Goal: Information Seeking & Learning: Learn about a topic

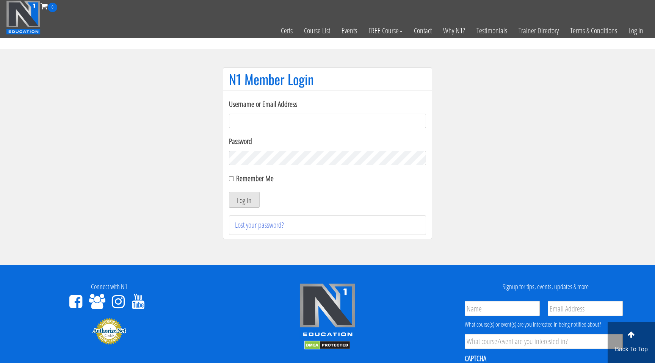
click at [312, 119] on input "Username or Email Address" at bounding box center [327, 121] width 197 height 14
click at [310, 119] on input "Username or Email Address" at bounding box center [327, 121] width 197 height 14
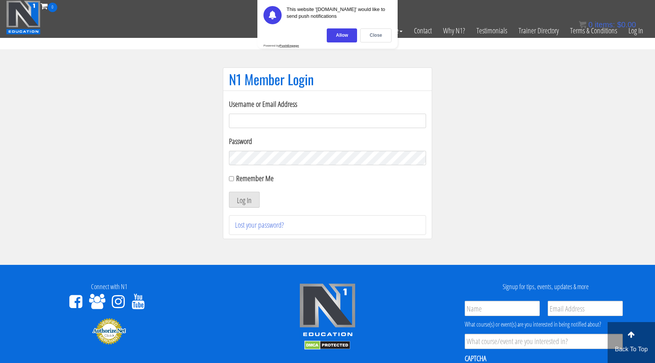
type input "[EMAIL_ADDRESS][DOMAIN_NAME]"
click at [249, 194] on button "Log In" at bounding box center [244, 200] width 31 height 16
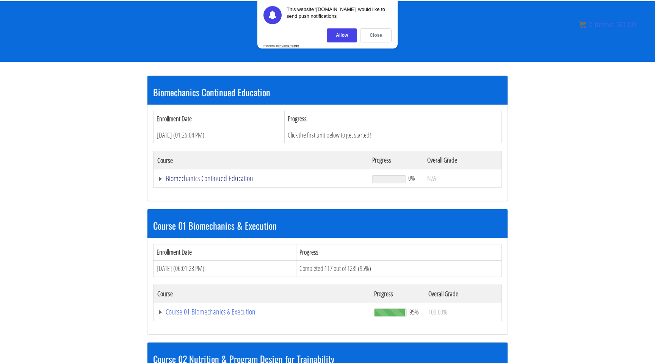
scroll to position [85, 0]
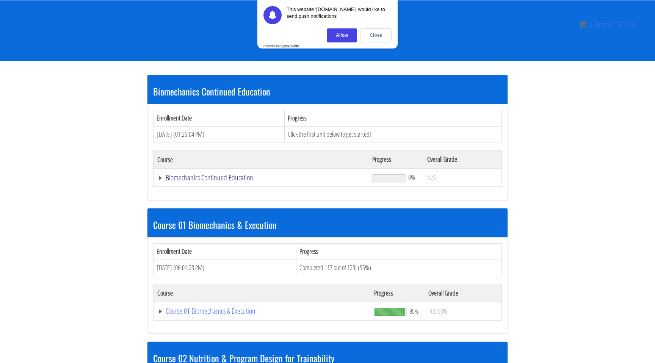
click at [238, 176] on link "Biomechanics Continued Education" at bounding box center [260, 178] width 207 height 8
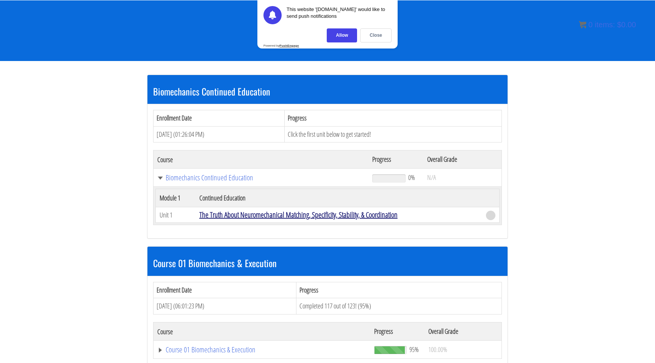
click at [272, 213] on link "The Truth About Neuromechanical Matching, Specificity, Stability, & Coordination" at bounding box center [298, 215] width 198 height 10
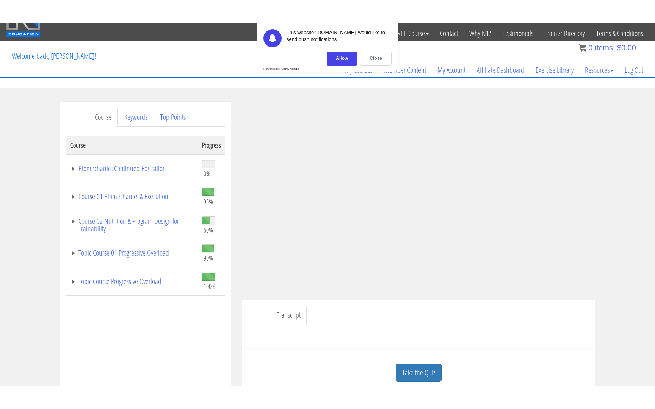
scroll to position [31, 0]
